Goal: Contribute content: Add original content to the website for others to see

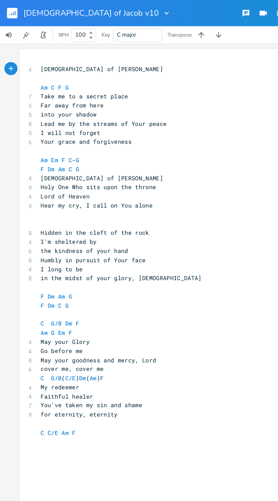
click at [3, 272] on div "xxxxxxxxxx 4 [DEMOGRAPHIC_DATA] of [PERSON_NAME] ​ Am C F G 7 Take me to a secr…" at bounding box center [130, 264] width 261 height 473
click at [95, 91] on pre "Your grace and forgiveness" at bounding box center [127, 92] width 205 height 6
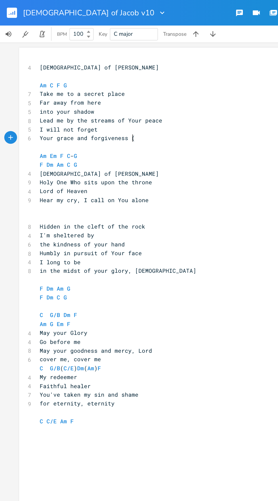
scroll to position [0, 5]
type textarea "(kindness)"
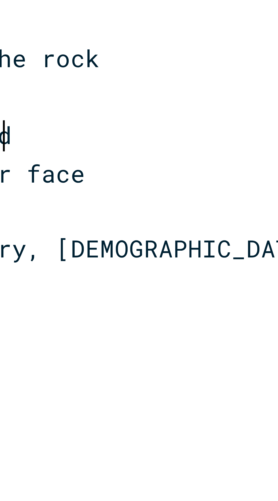
scroll to position [0, 0]
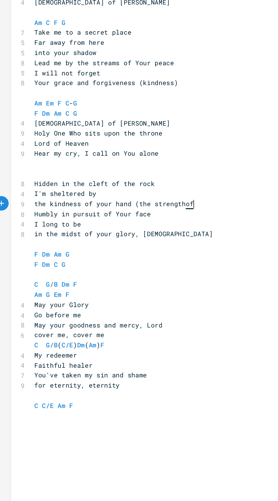
type textarea "(the strength of"
type textarea "that's in Your hand)"
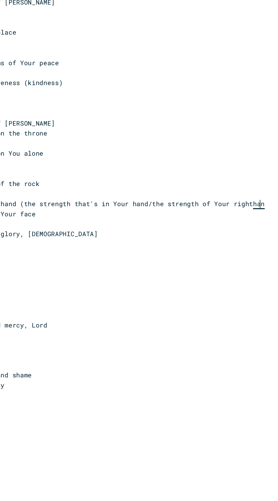
type textarea "/the strength of Your right hand"
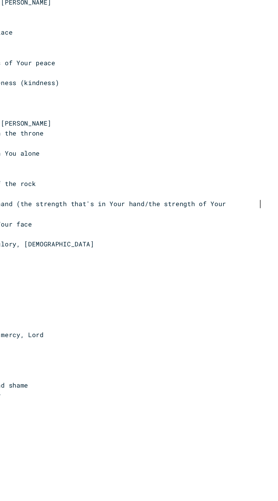
scroll to position [0, 146]
click at [156, 161] on span "the kindness of your hand (the strength that's in Your hand/the strength of You…" at bounding box center [118, 165] width 184 height 11
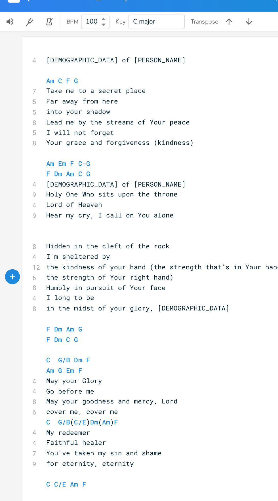
scroll to position [0, 0]
type textarea ")"
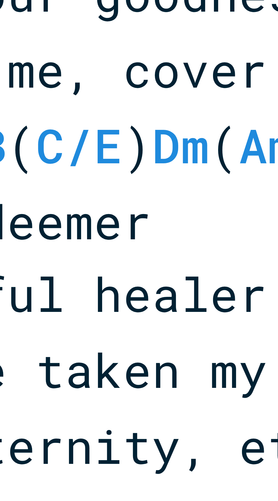
type textarea "tag?"
